Goal: Task Accomplishment & Management: Use online tool/utility

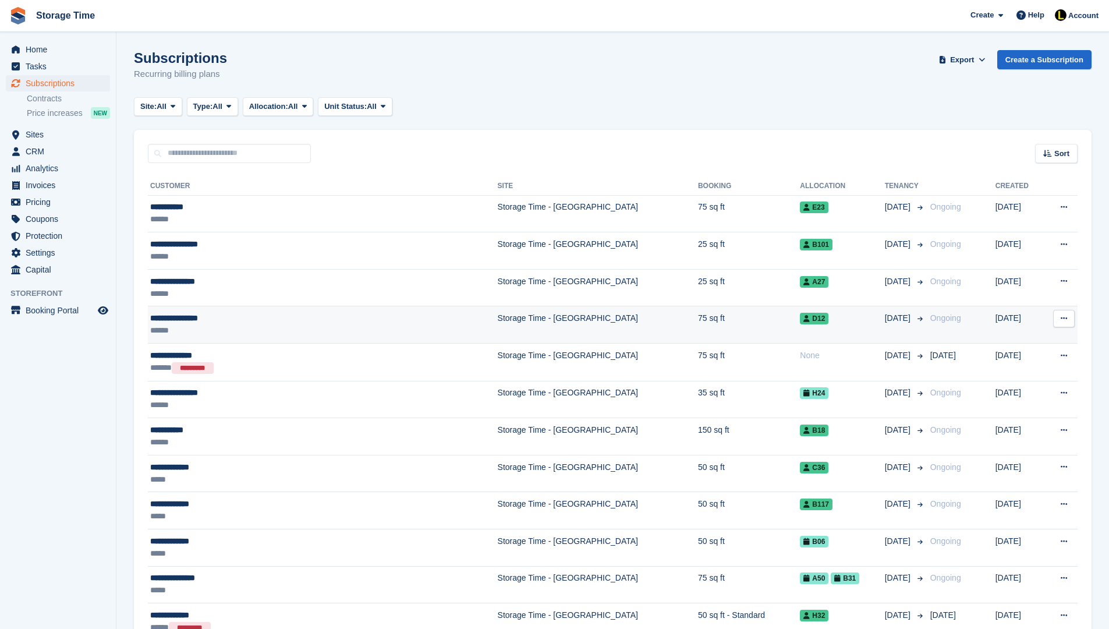
click at [262, 316] on div "**********" at bounding box center [271, 318] width 243 height 12
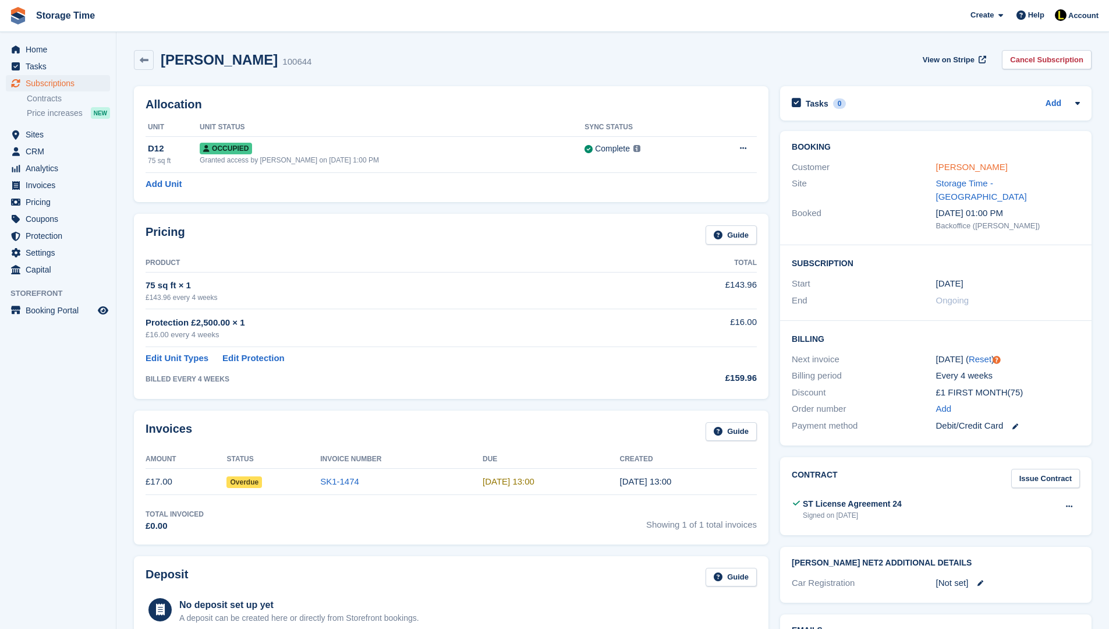
click at [969, 164] on link "[PERSON_NAME]" at bounding box center [972, 167] width 72 height 10
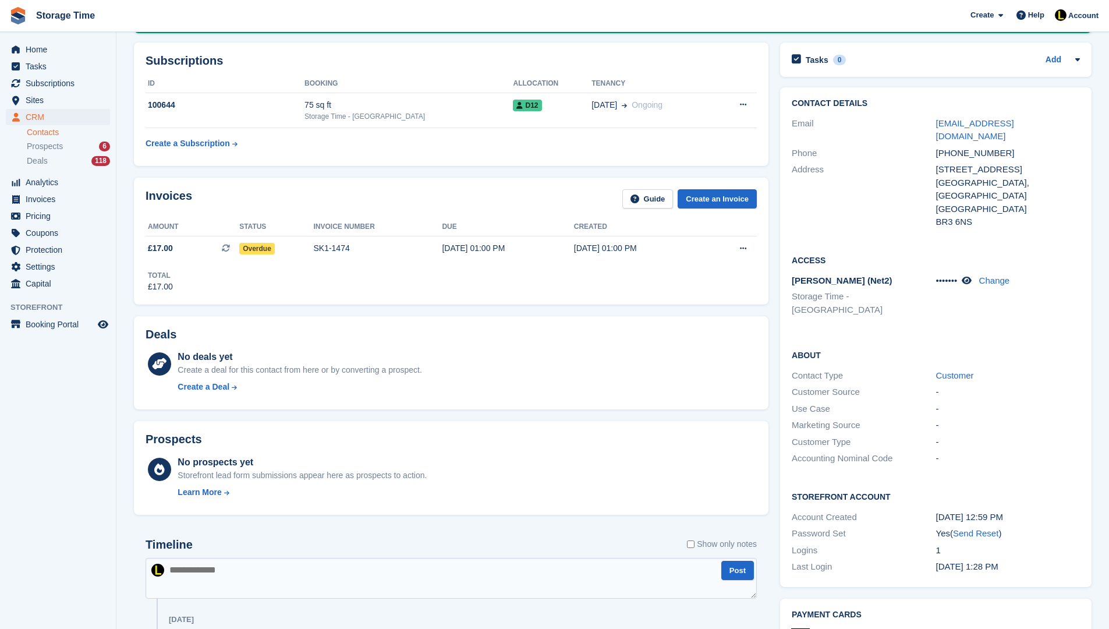
scroll to position [163, 0]
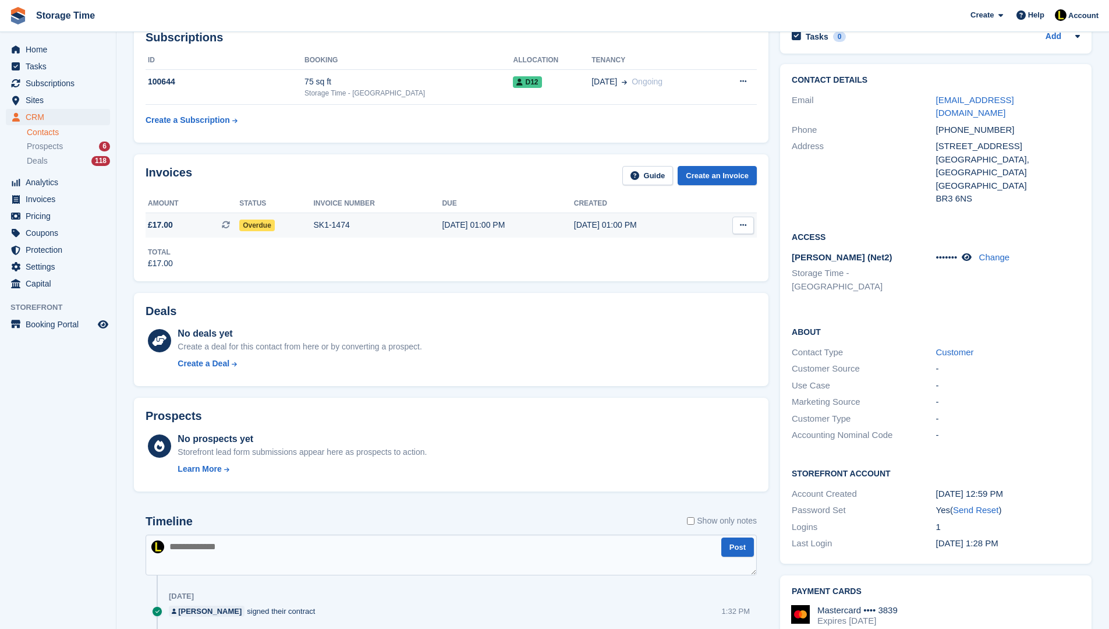
click at [418, 227] on div "SK1-1474" at bounding box center [377, 225] width 129 height 12
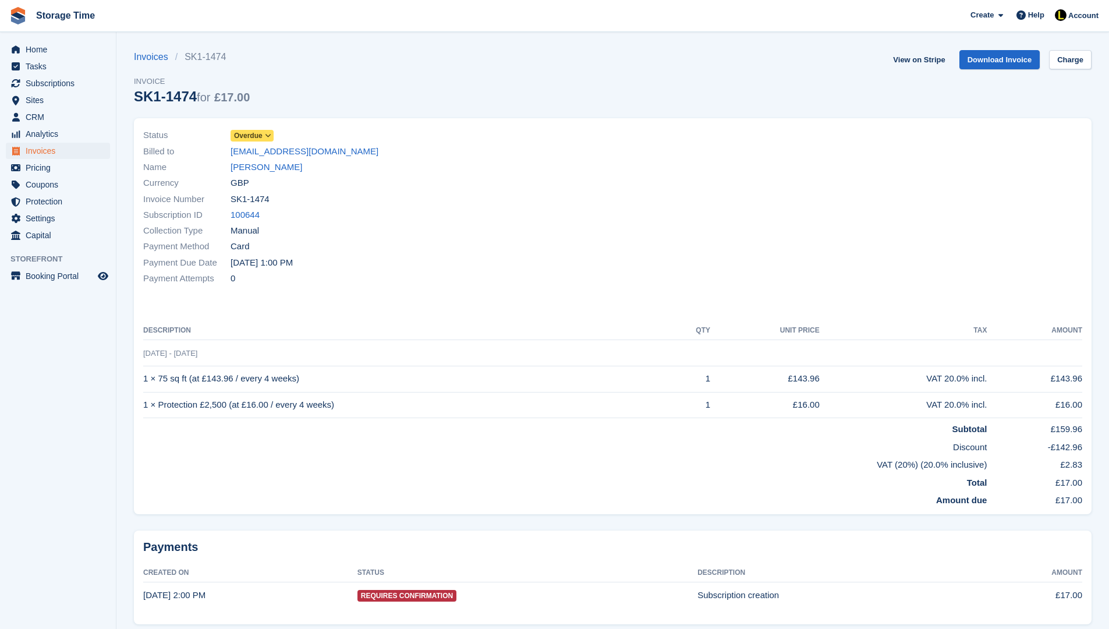
click at [260, 138] on span "Overdue" at bounding box center [248, 135] width 29 height 10
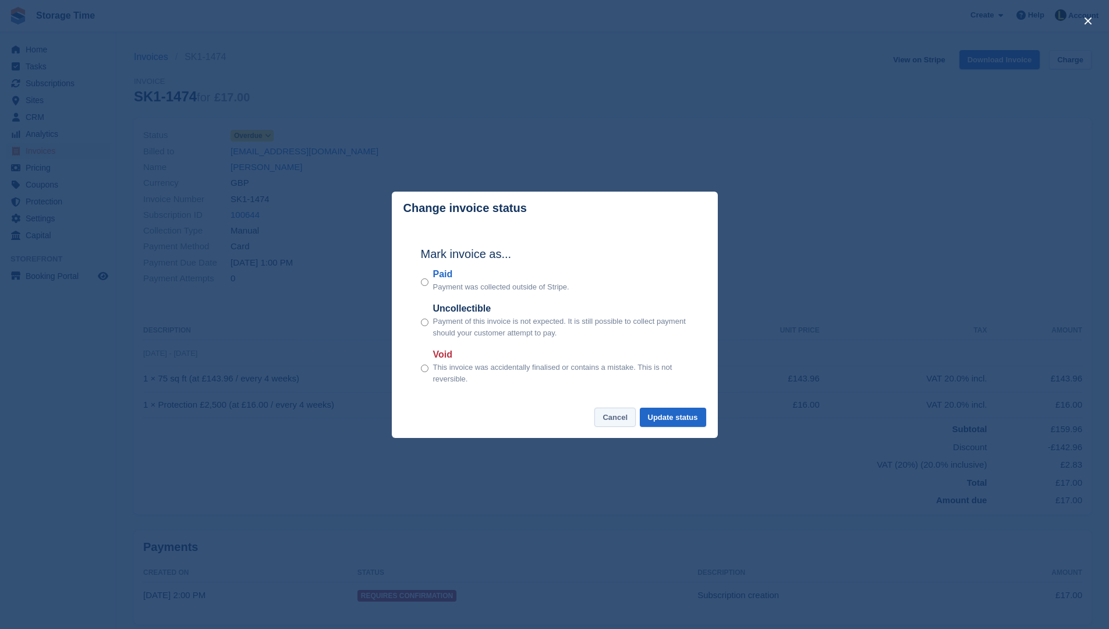
click at [609, 420] on button "Cancel" at bounding box center [615, 417] width 41 height 19
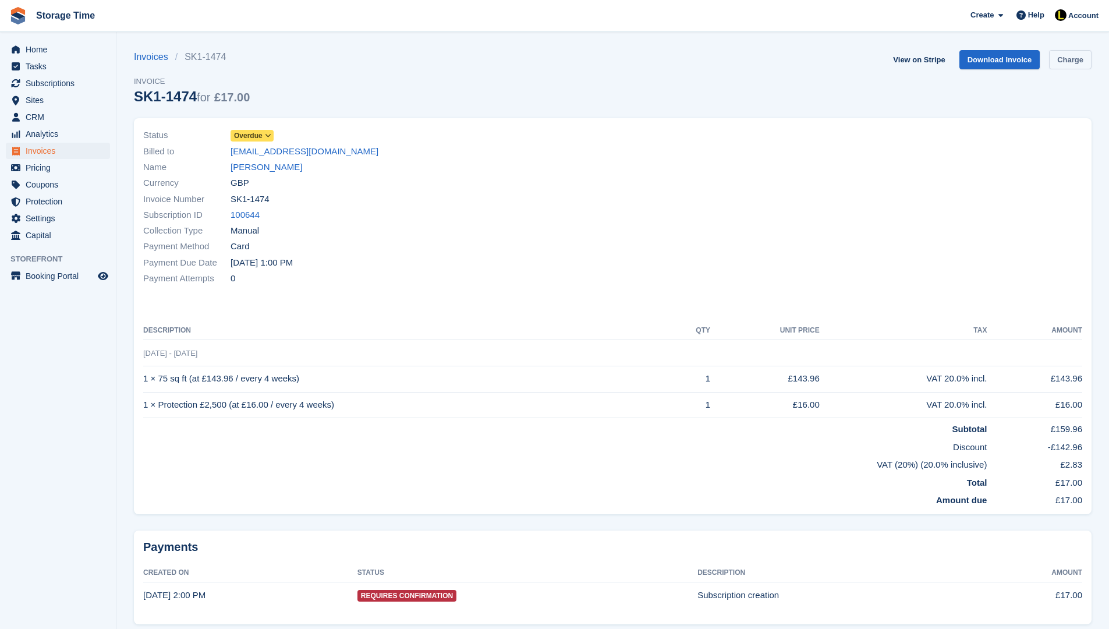
click at [1085, 56] on link "Charge" at bounding box center [1070, 59] width 43 height 19
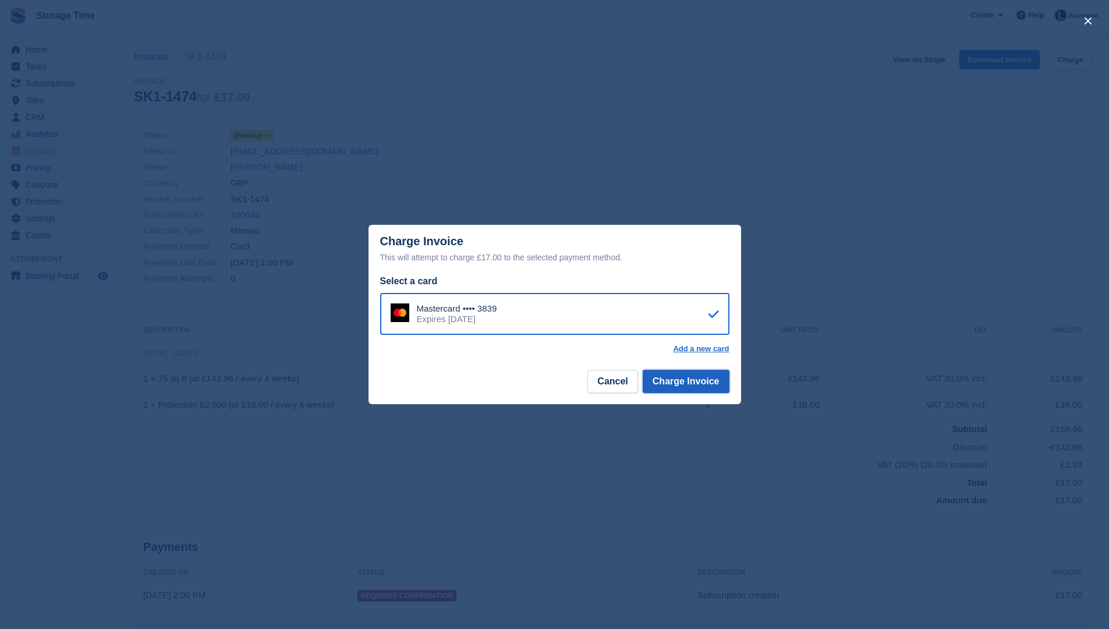
click at [674, 385] on button "Charge Invoice" at bounding box center [686, 381] width 87 height 23
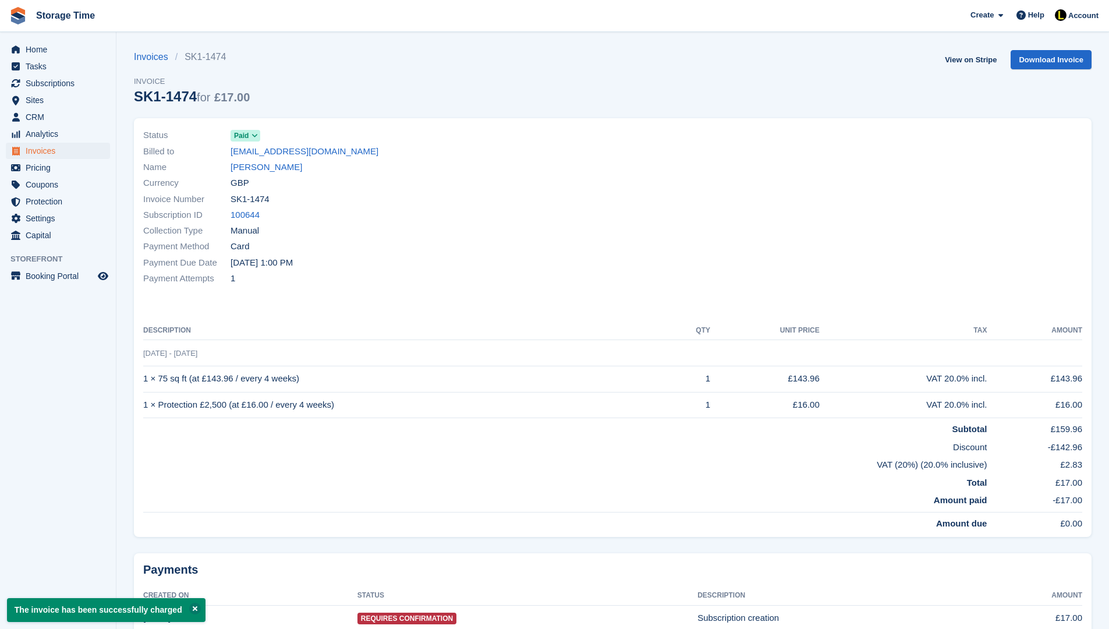
click at [307, 174] on div "Name Thomas Armstrong" at bounding box center [374, 168] width 463 height 16
click at [289, 160] on div "Name Thomas Armstrong" at bounding box center [374, 168] width 463 height 16
click at [289, 166] on link "Thomas Armstrong" at bounding box center [267, 167] width 72 height 13
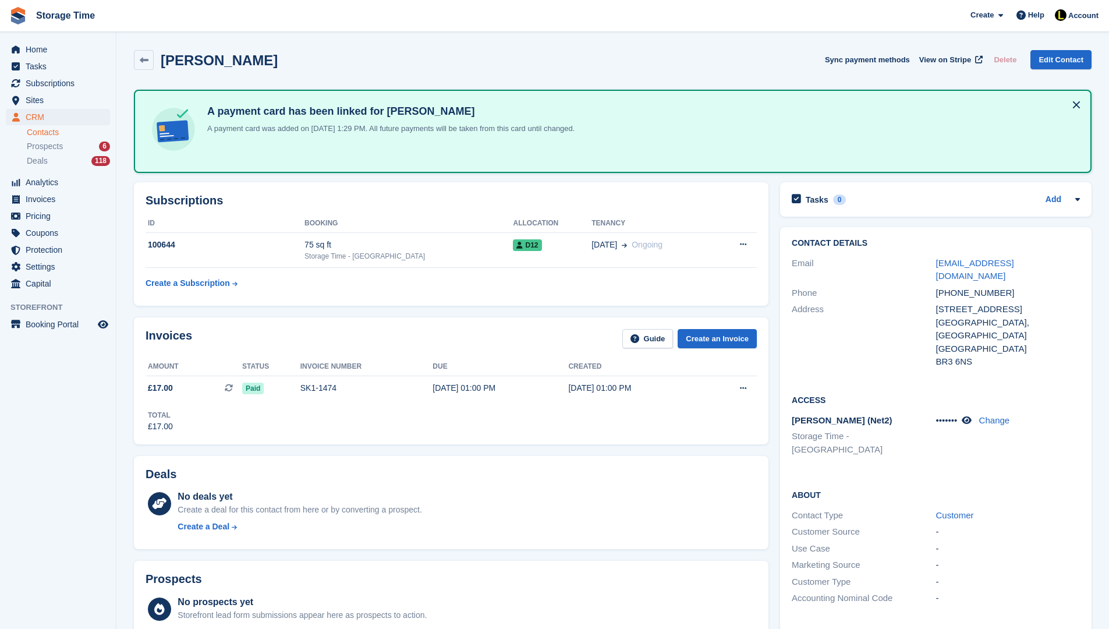
click at [289, 169] on div "A payment card has been linked for Thomas Armstrong A payment card was added on…" at bounding box center [613, 131] width 958 height 83
